Goal: Book appointment/travel/reservation

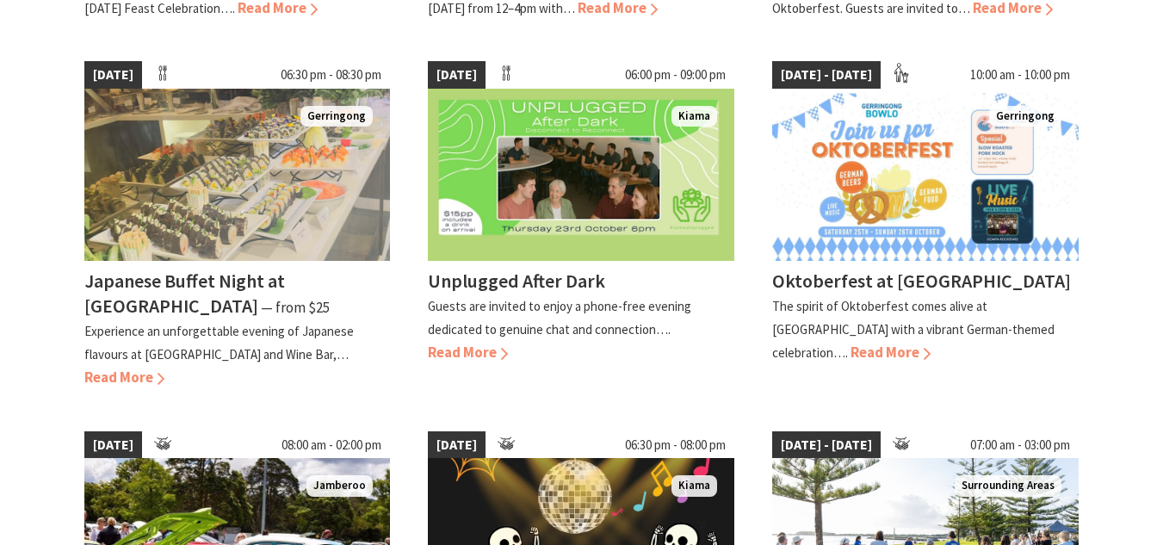
scroll to position [1142, 0]
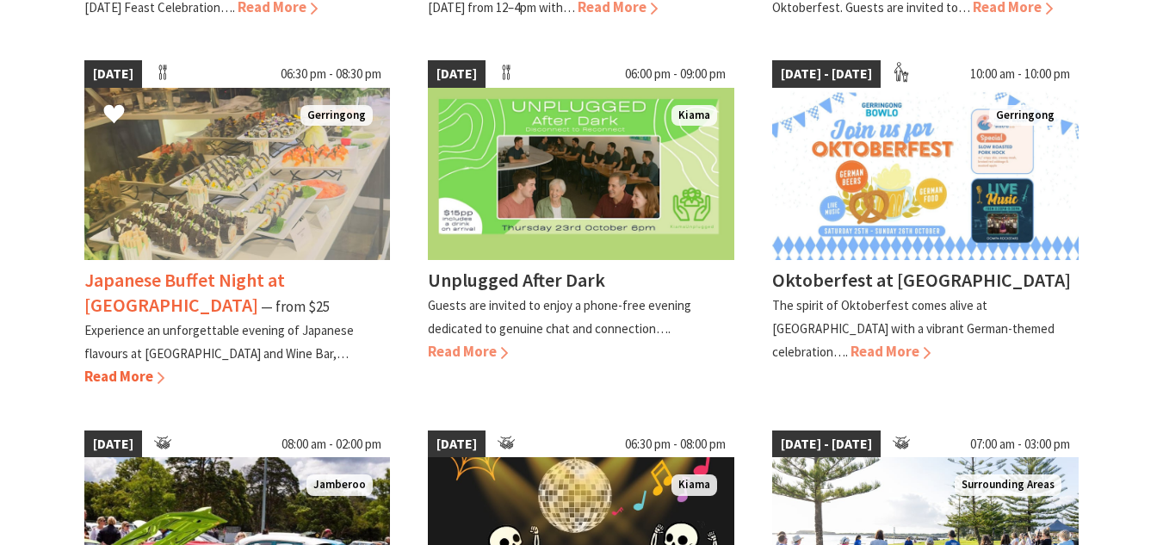
click at [238, 362] on p "Experience an unforgettable evening of Japanese flavours at Bella Char Restaura…" at bounding box center [218, 342] width 269 height 40
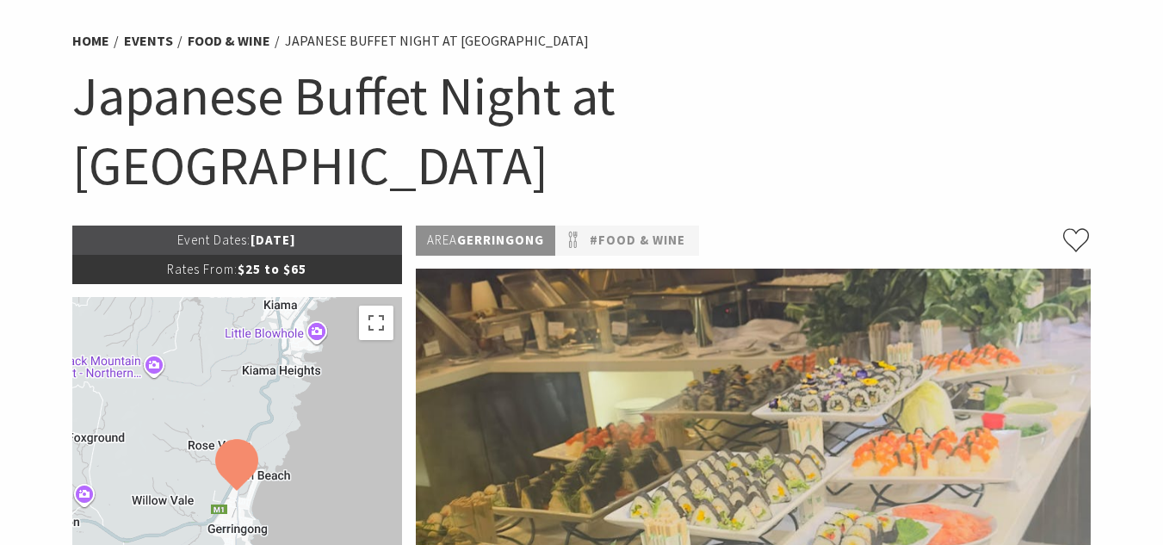
scroll to position [98, 0]
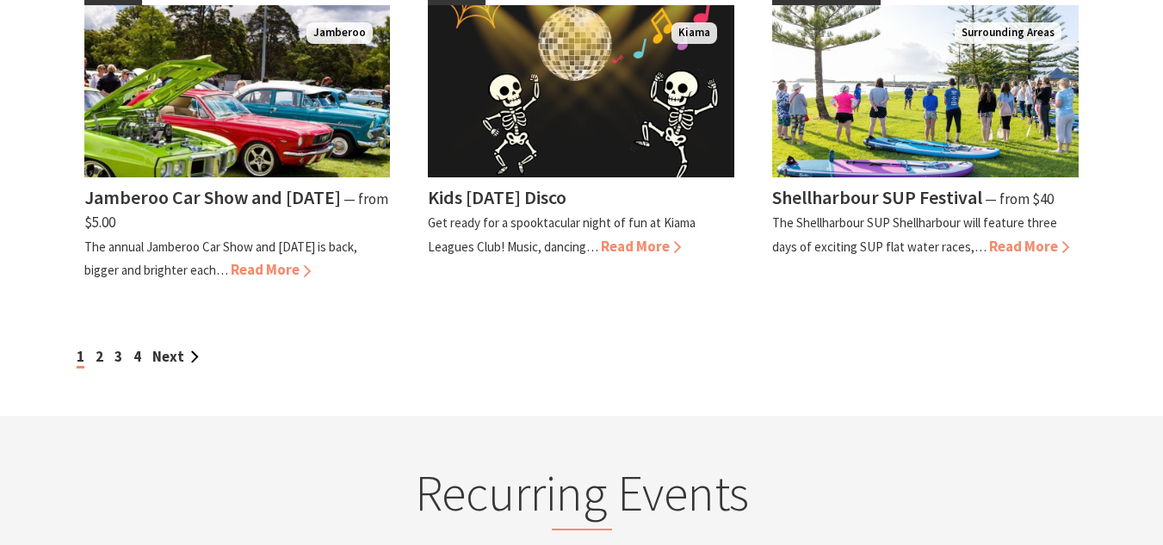
scroll to position [1595, 0]
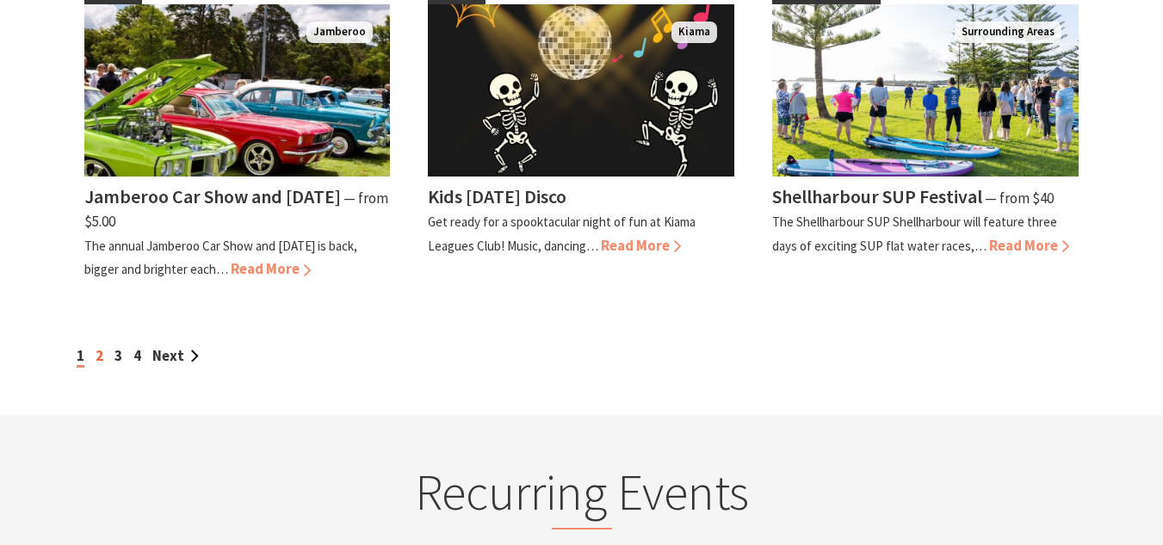
click at [100, 365] on link "2" at bounding box center [100, 355] width 8 height 19
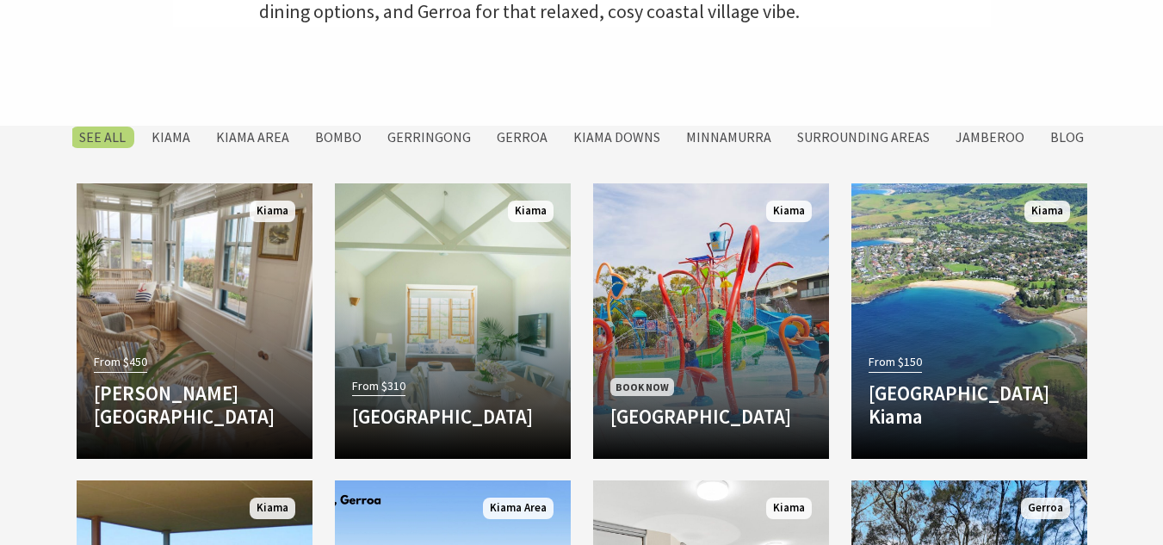
scroll to position [694, 0]
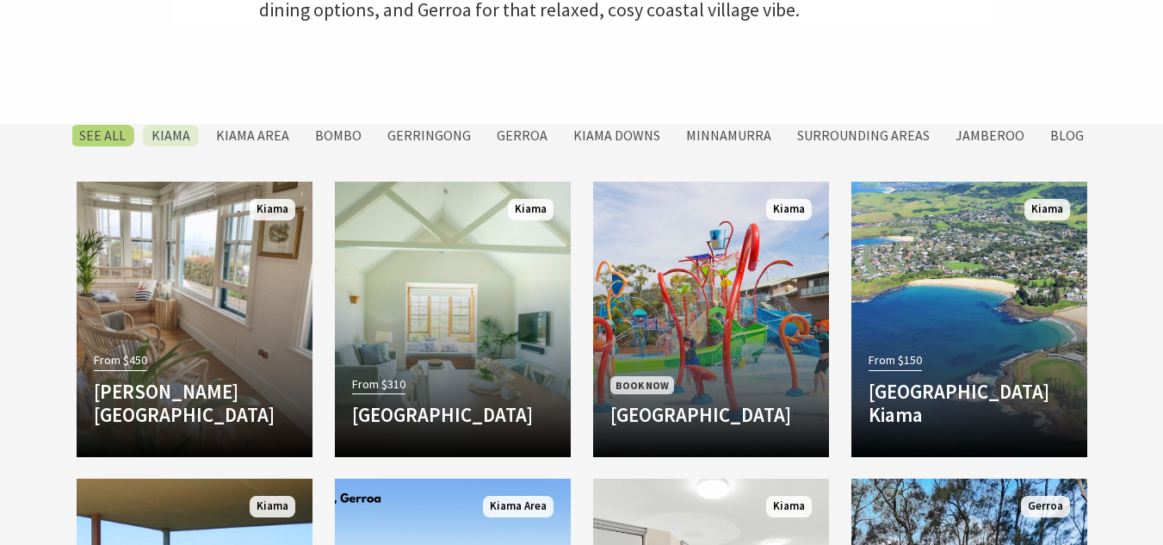
click at [192, 137] on label "Kiama" at bounding box center [171, 136] width 56 height 22
click at [0, 0] on input "Kiama" at bounding box center [0, 0] width 0 height 0
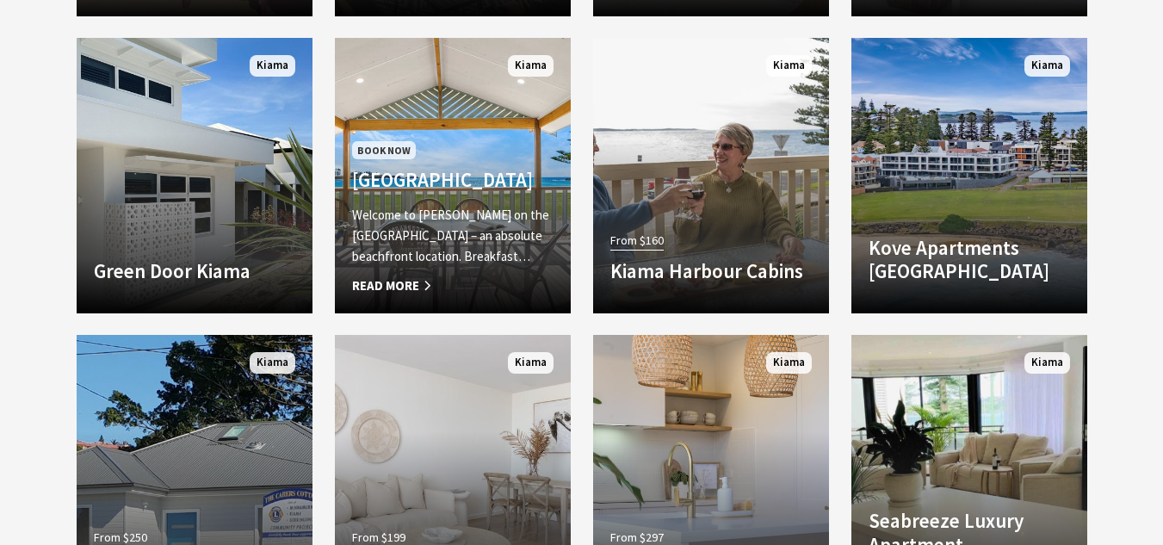
scroll to position [1433, 0]
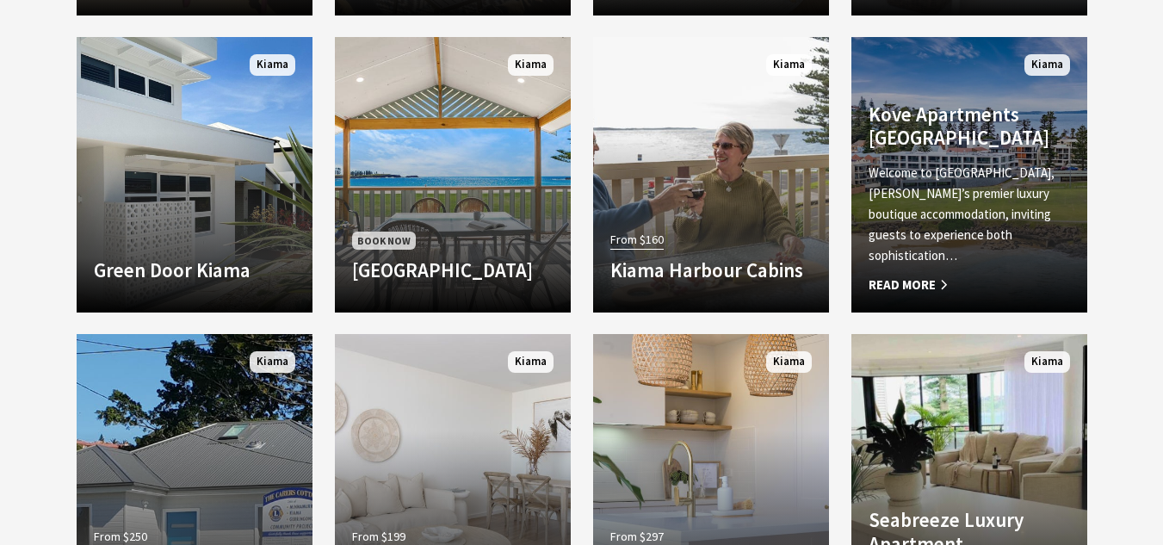
click at [992, 182] on div "Kove Apartments Kiama Welcome to Kove, Kiama’s premier luxury boutique accommod…" at bounding box center [969, 198] width 236 height 193
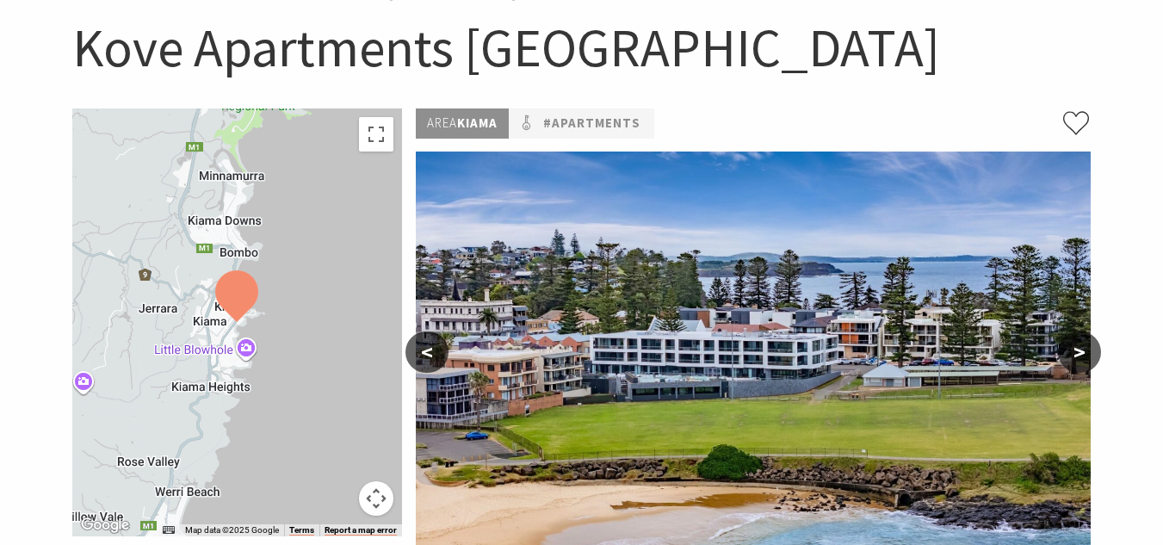
scroll to position [245, 0]
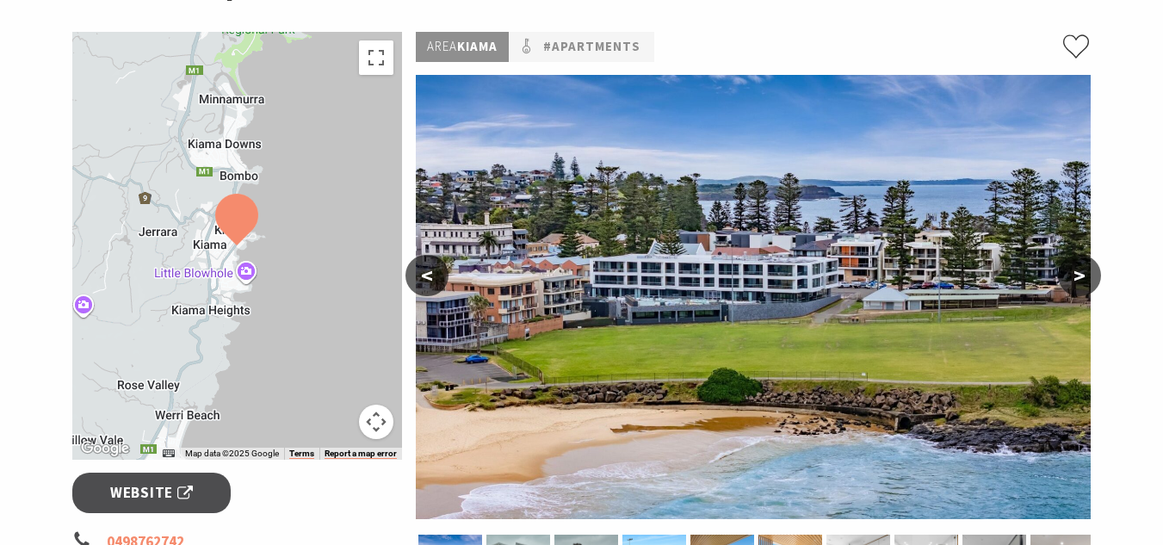
click at [642, 39] on p "#Apartments" at bounding box center [581, 47] width 145 height 30
click at [628, 41] on link "#Apartments" at bounding box center [591, 47] width 97 height 22
